Goal: Information Seeking & Learning: Learn about a topic

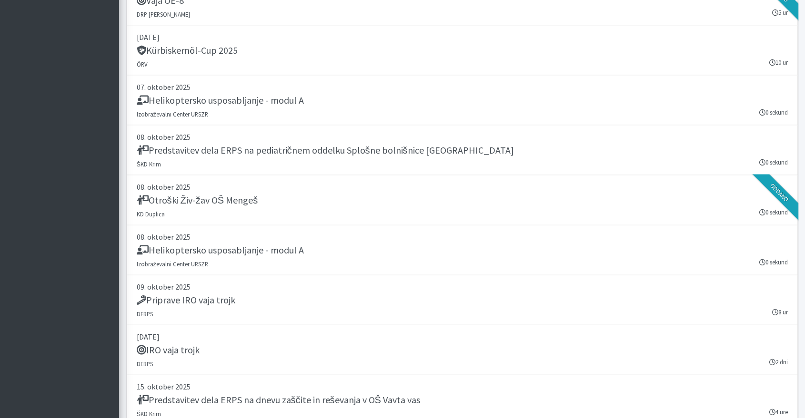
scroll to position [2059, 0]
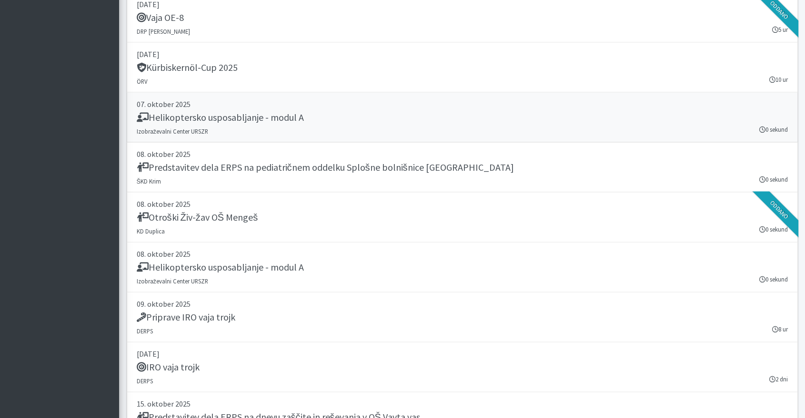
click at [228, 114] on h5 "Helikoptersko usposabljanje - modul A" at bounding box center [220, 117] width 167 height 11
click at [191, 204] on p "08. oktober 2025" at bounding box center [462, 204] width 651 height 11
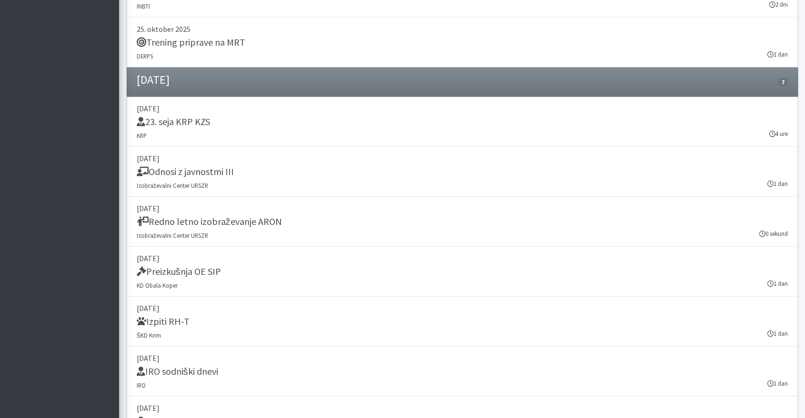
scroll to position [2693, 0]
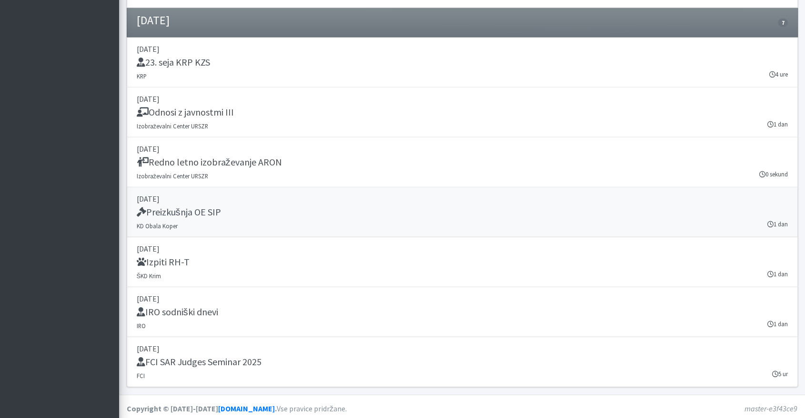
click at [175, 207] on h5 "Preizkušnja OE SIP" at bounding box center [179, 212] width 84 height 11
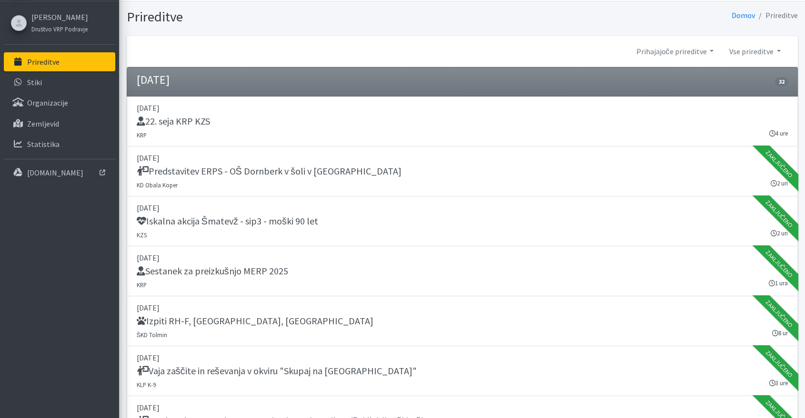
scroll to position [0, 0]
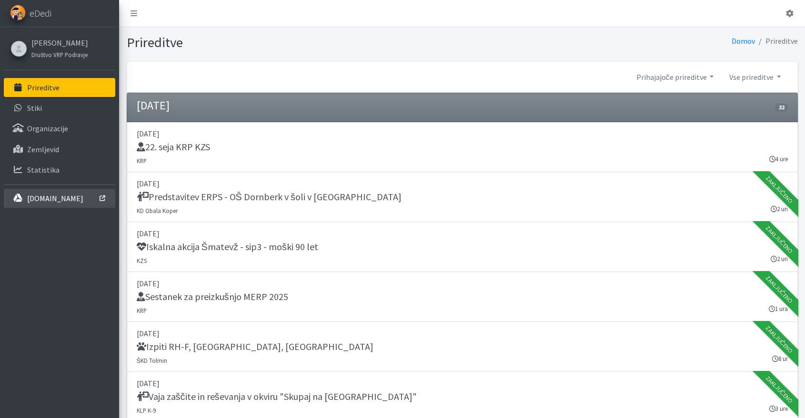
click at [41, 196] on p "[DOMAIN_NAME]" at bounding box center [55, 199] width 56 height 10
click at [57, 196] on p "[DOMAIN_NAME]" at bounding box center [55, 199] width 56 height 10
